Goal: Find specific page/section: Find specific page/section

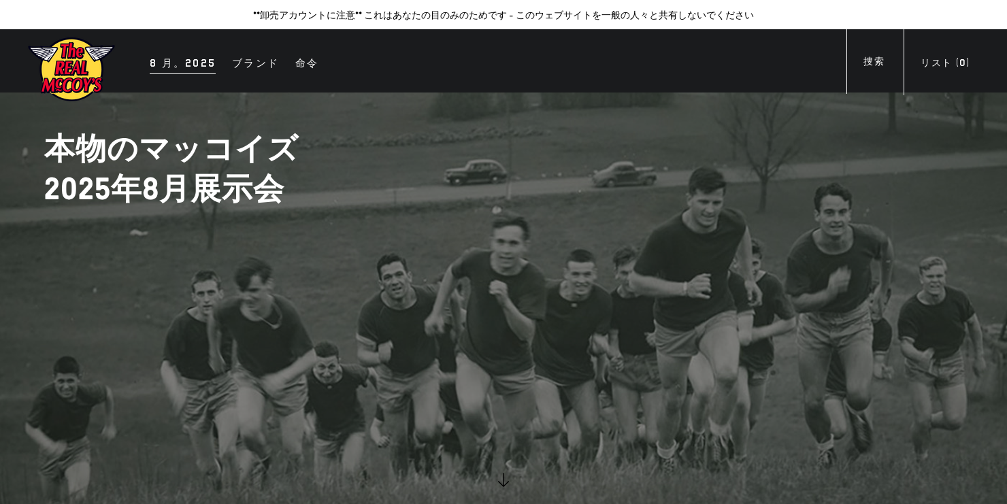
click at [188, 68] on div "8 月。2025" at bounding box center [183, 64] width 66 height 19
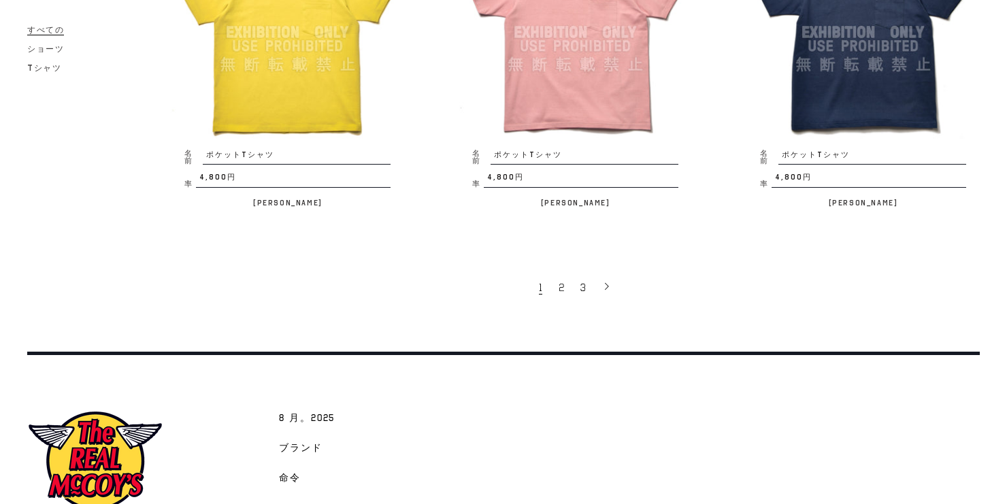
scroll to position [2682, 0]
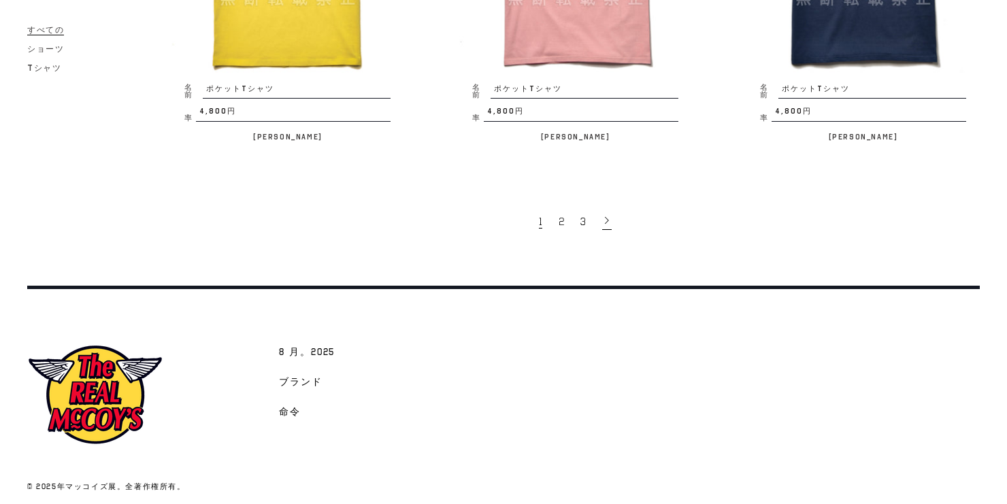
click at [608, 216] on icon at bounding box center [607, 221] width 10 height 10
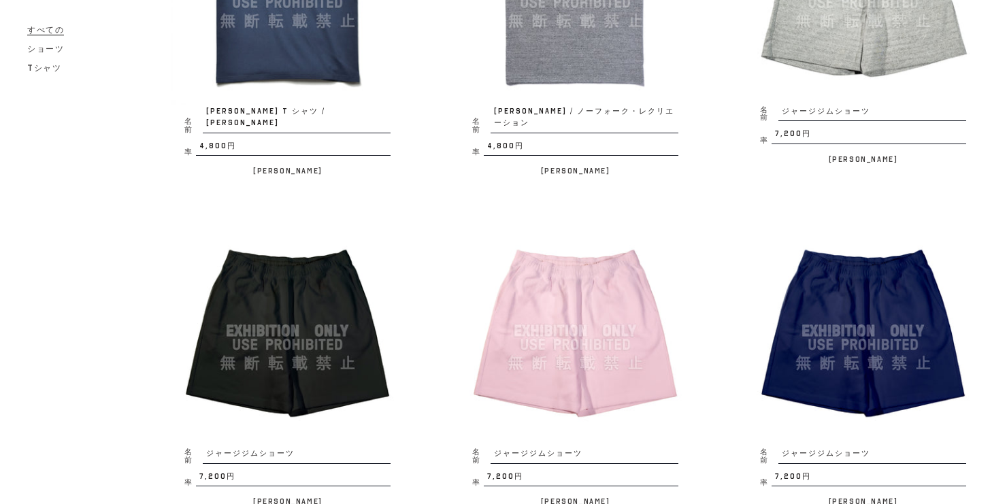
scroll to position [1415, 0]
